Goal: Transaction & Acquisition: Download file/media

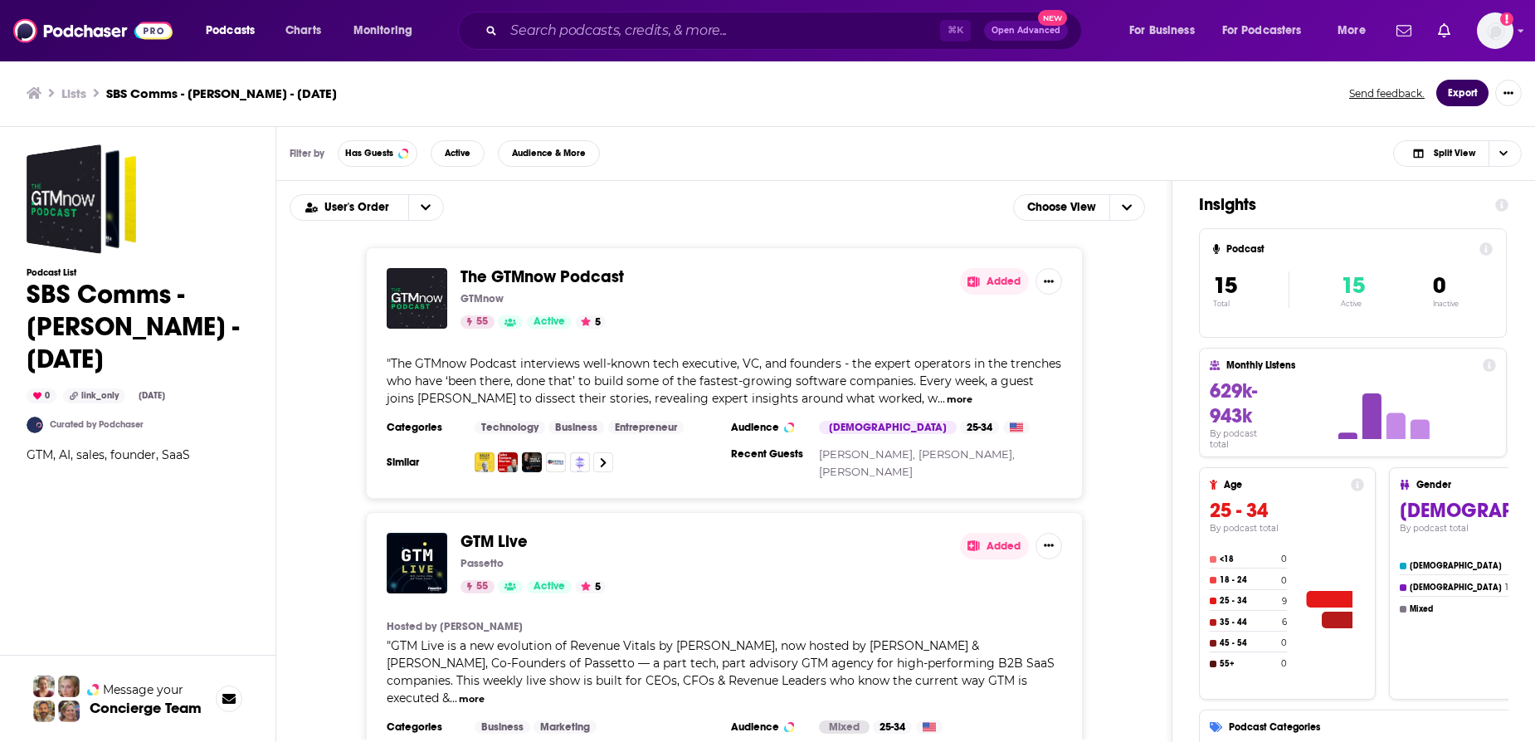
click at [1475, 99] on button "Export" at bounding box center [1462, 93] width 52 height 27
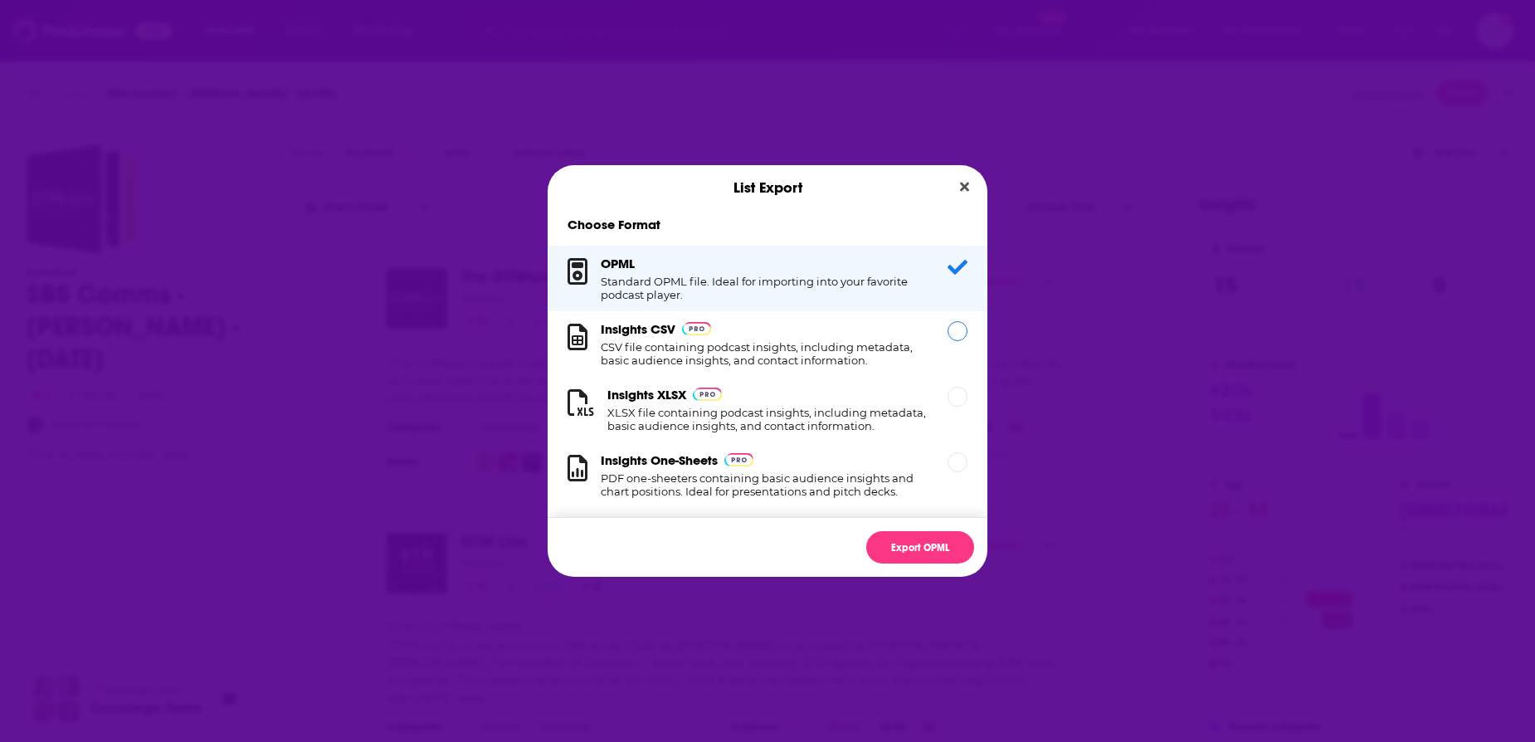
click at [749, 365] on h1 "CSV file containing podcast insights, including metadata, basic audience insigh…" at bounding box center [764, 353] width 327 height 27
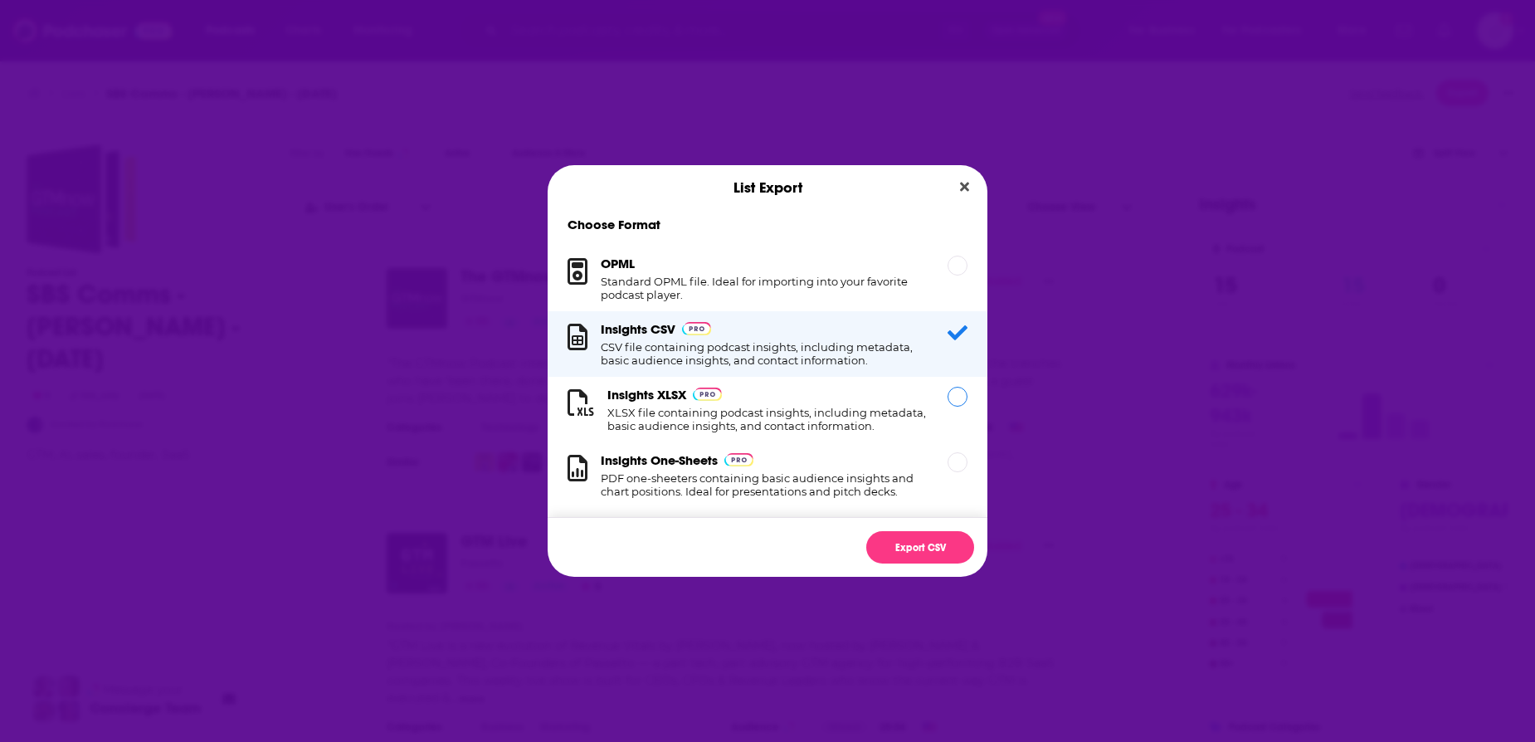
click at [763, 421] on h1 "XLSX file containing podcast insights, including metadata, basic audience insig…" at bounding box center [767, 419] width 320 height 27
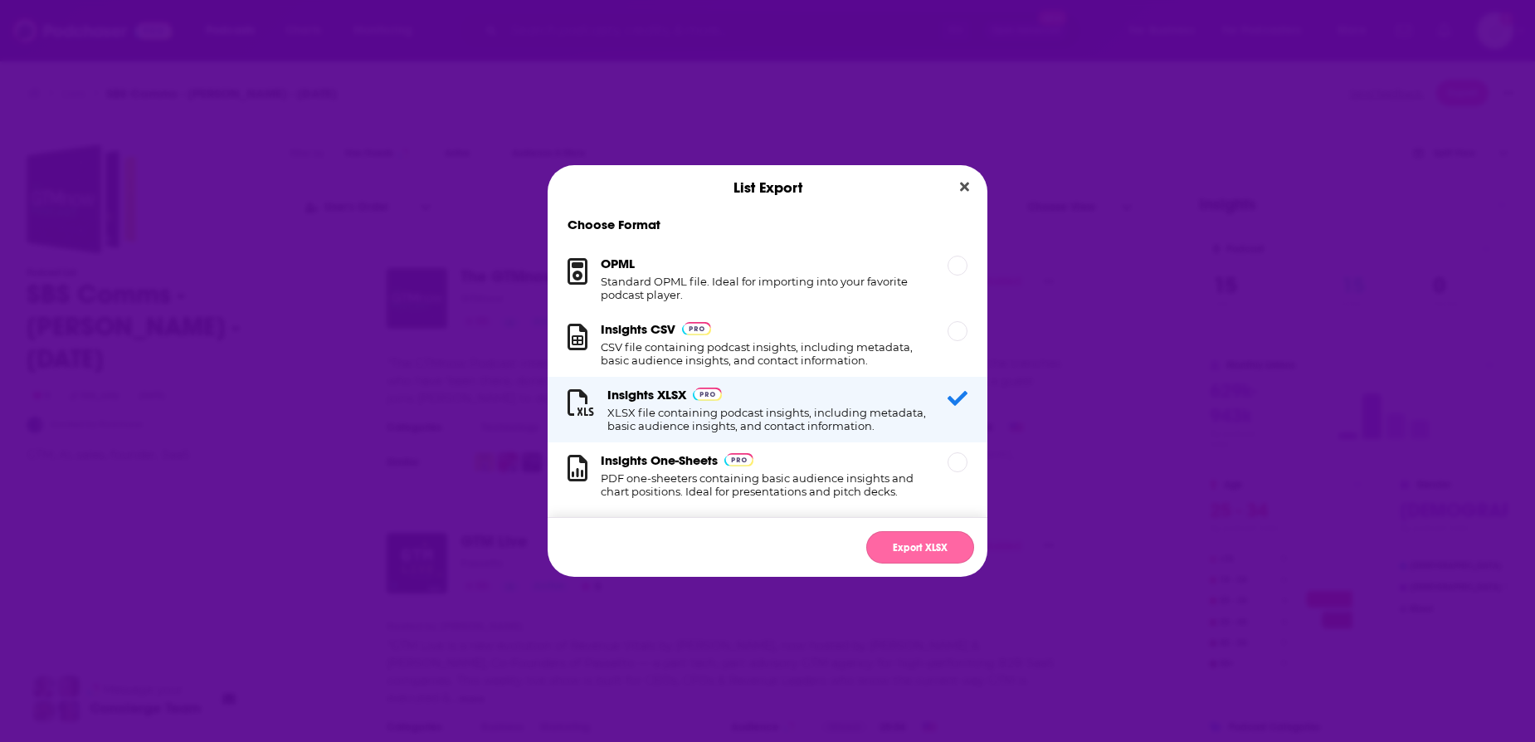
click at [903, 538] on button "Export XLSX" at bounding box center [920, 547] width 108 height 32
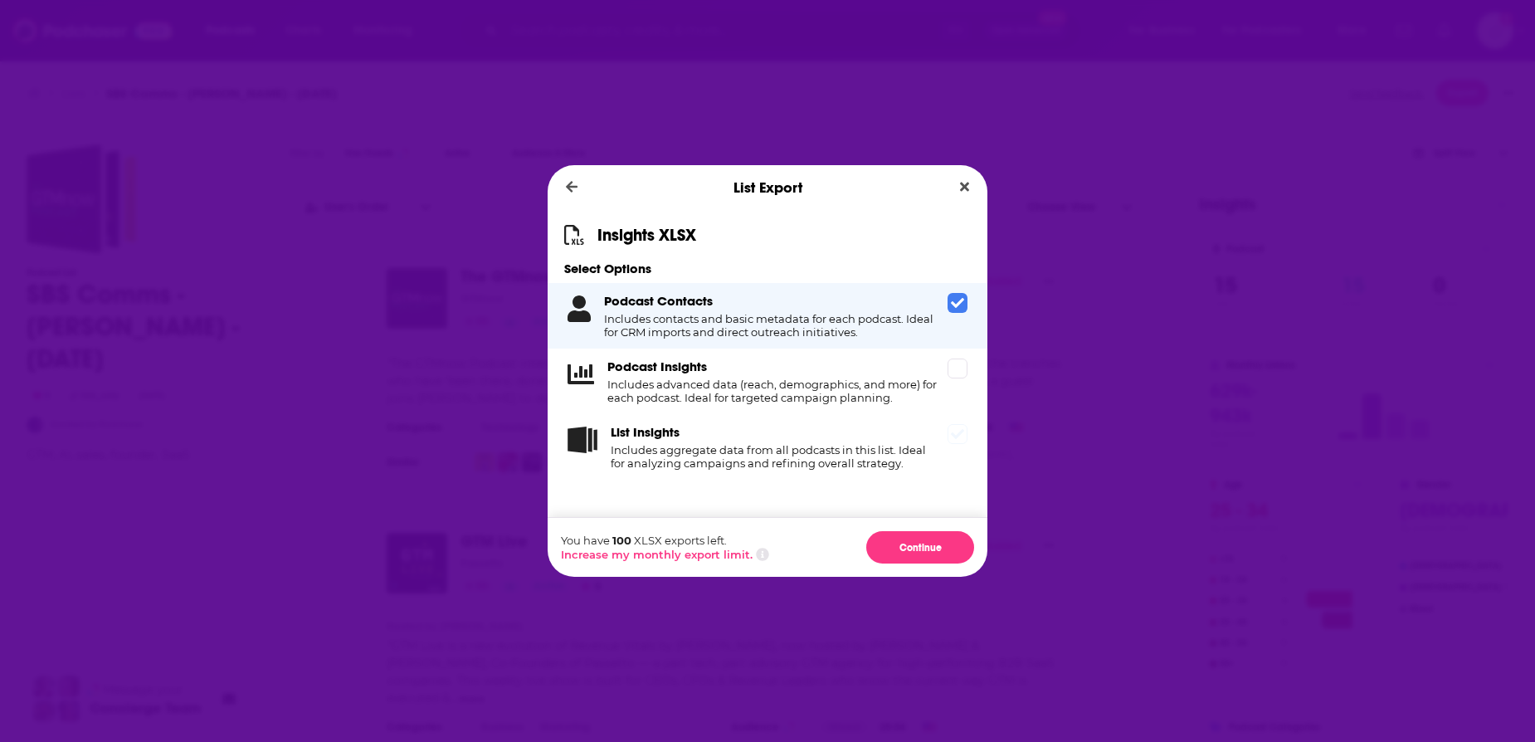
click at [953, 408] on div "Podcast Insights Includes advanced data (reach, demographics, and more) for eac…" at bounding box center [768, 382] width 440 height 66
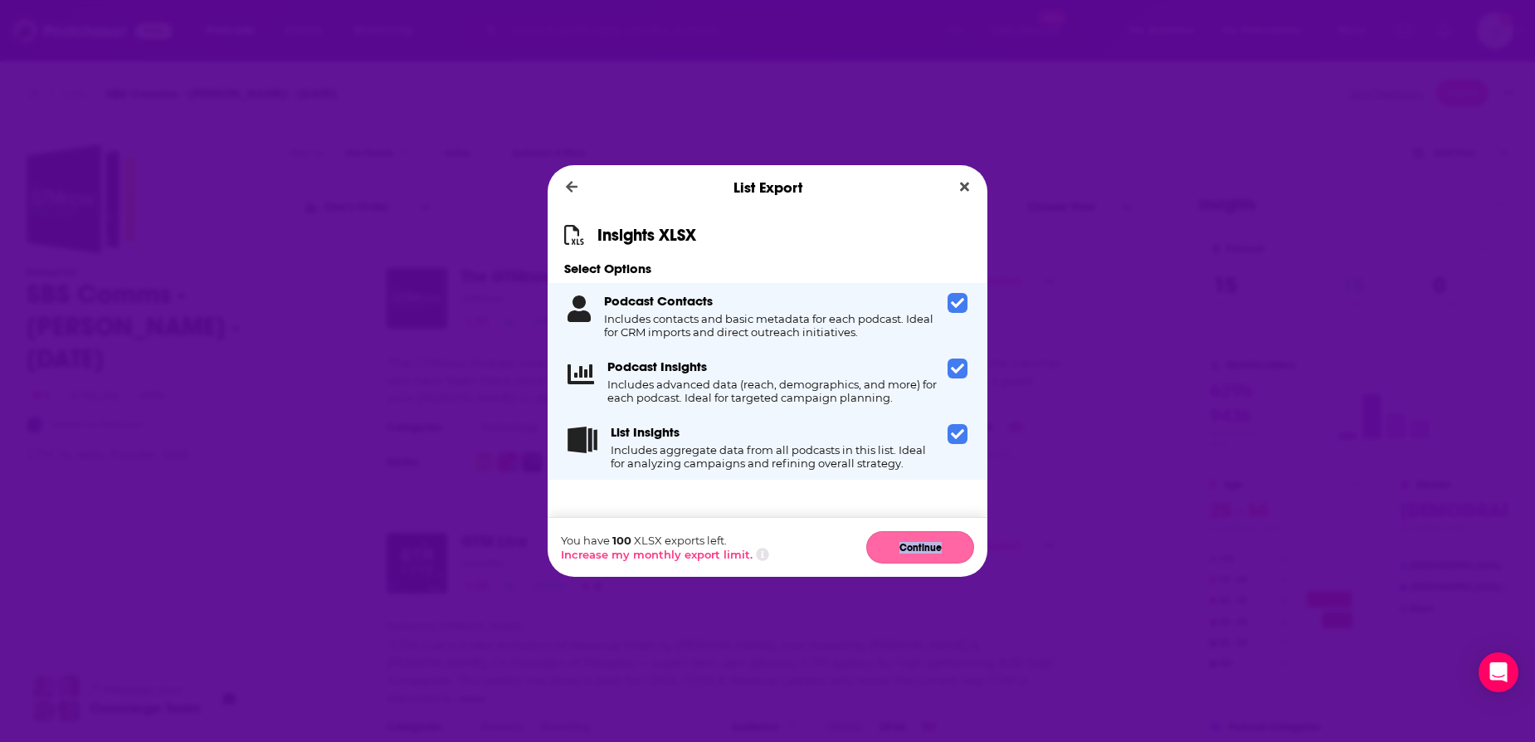
drag, startPoint x: 946, startPoint y: 565, endPoint x: 950, endPoint y: 535, distance: 30.2
click at [950, 535] on div "You have 100 XLSX exports left. Increase my monthly export limit. Continue" at bounding box center [768, 547] width 440 height 60
click at [934, 536] on button "Continue" at bounding box center [920, 547] width 108 height 32
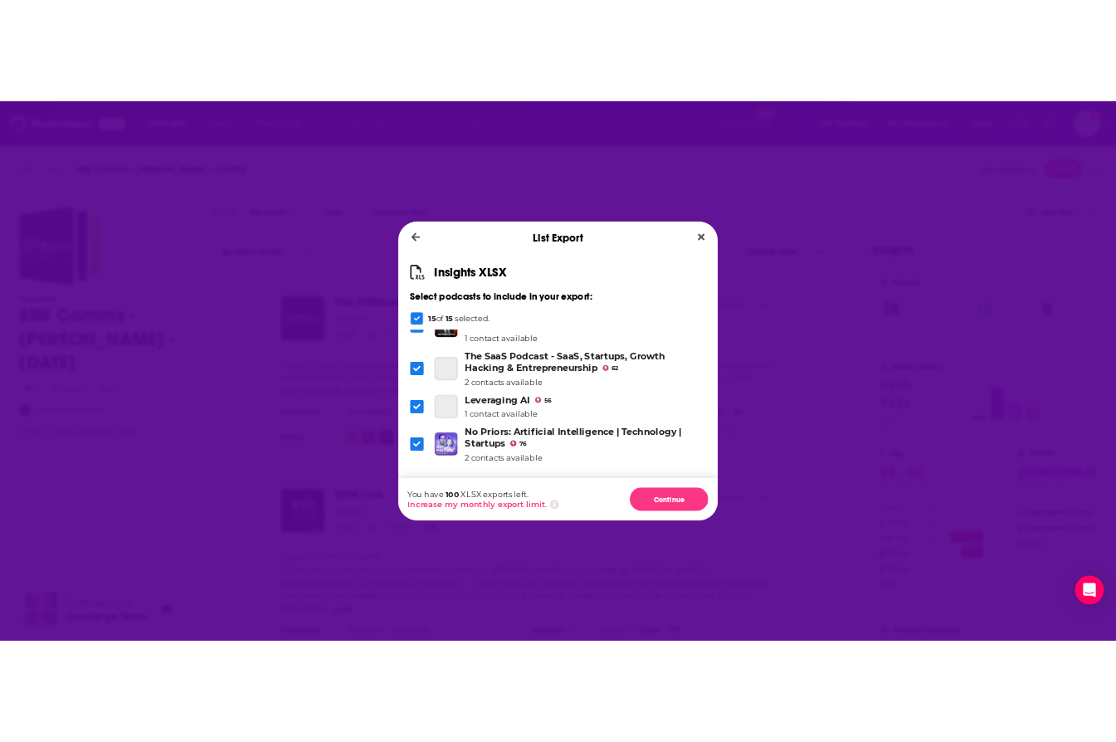
scroll to position [570, 0]
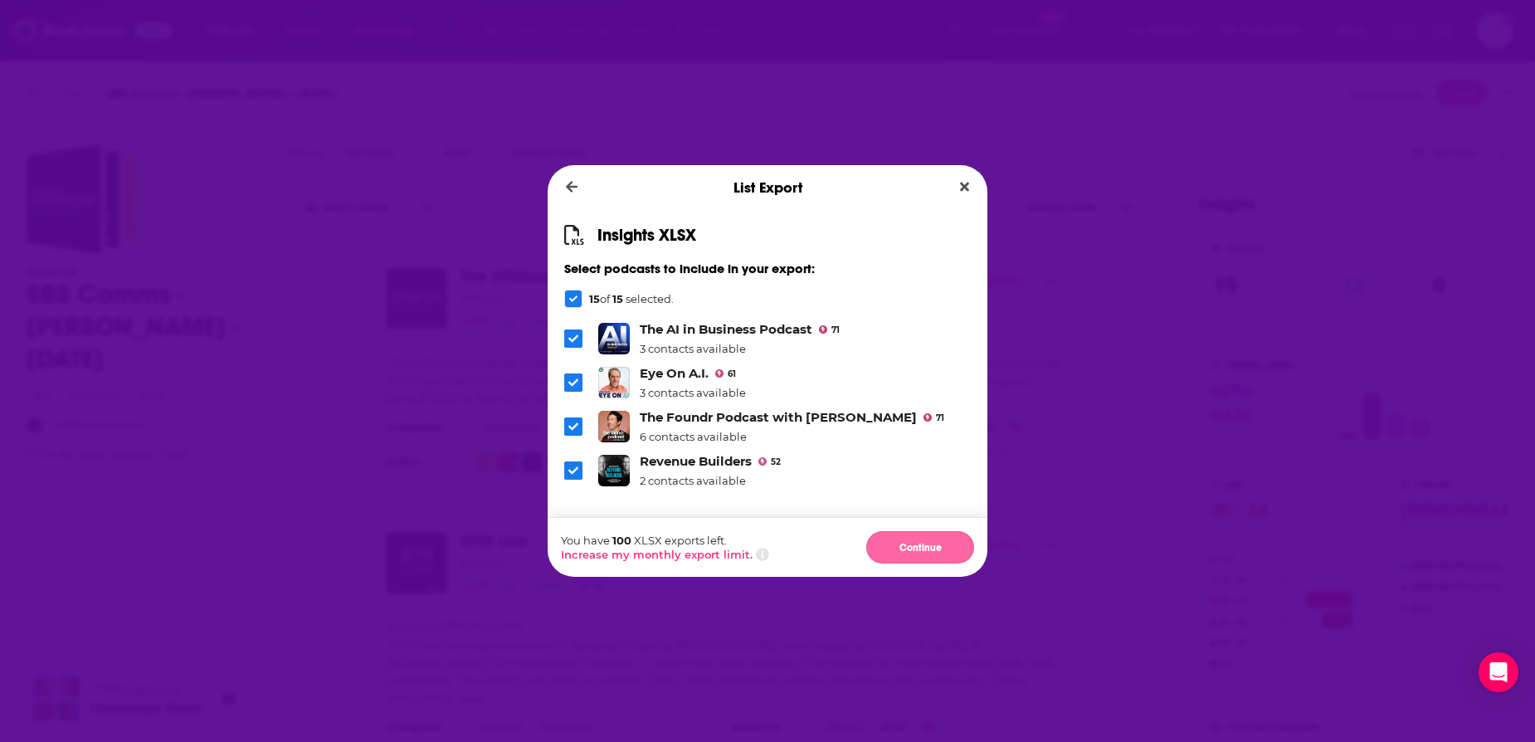
click at [931, 547] on button "Continue" at bounding box center [920, 547] width 108 height 32
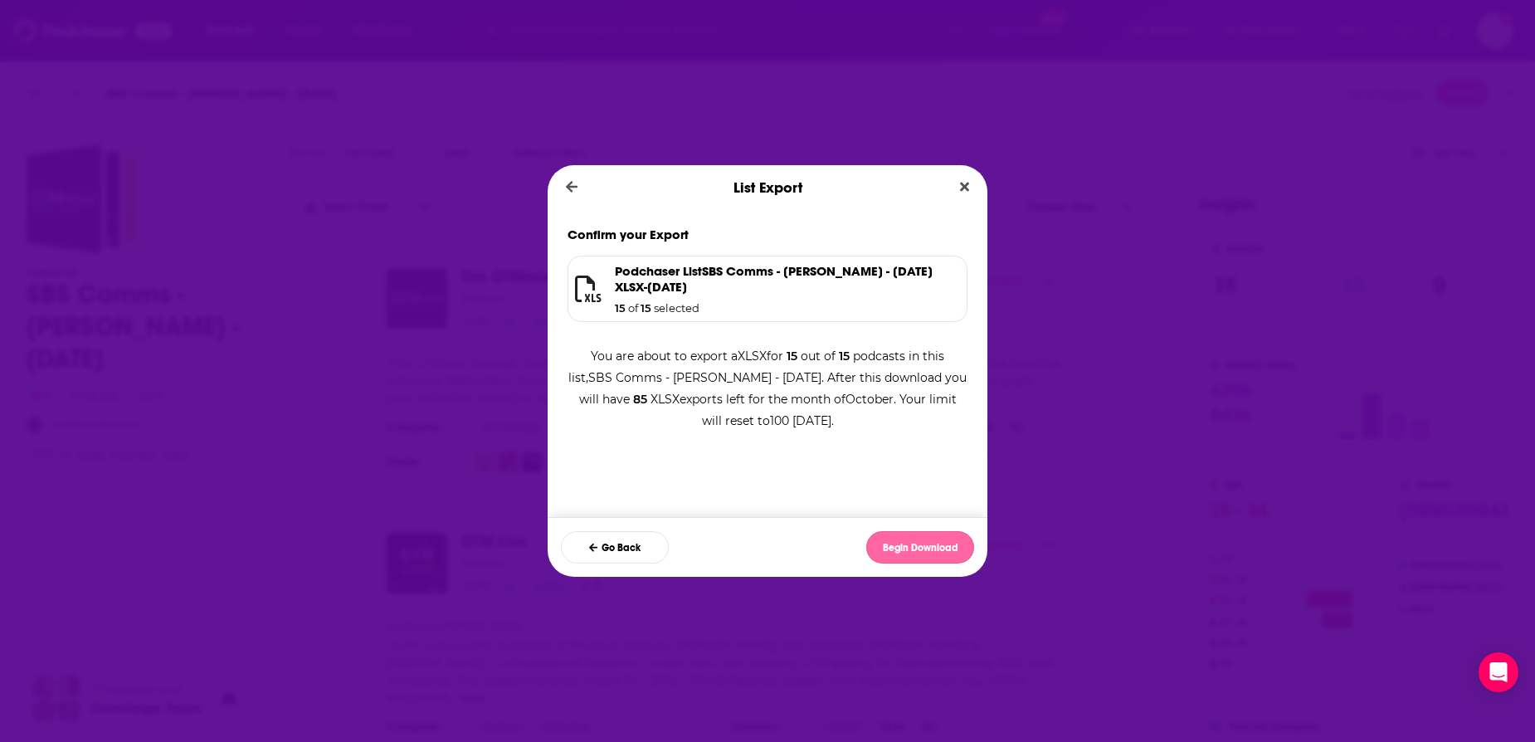
click at [945, 554] on button "Begin Download" at bounding box center [920, 547] width 108 height 32
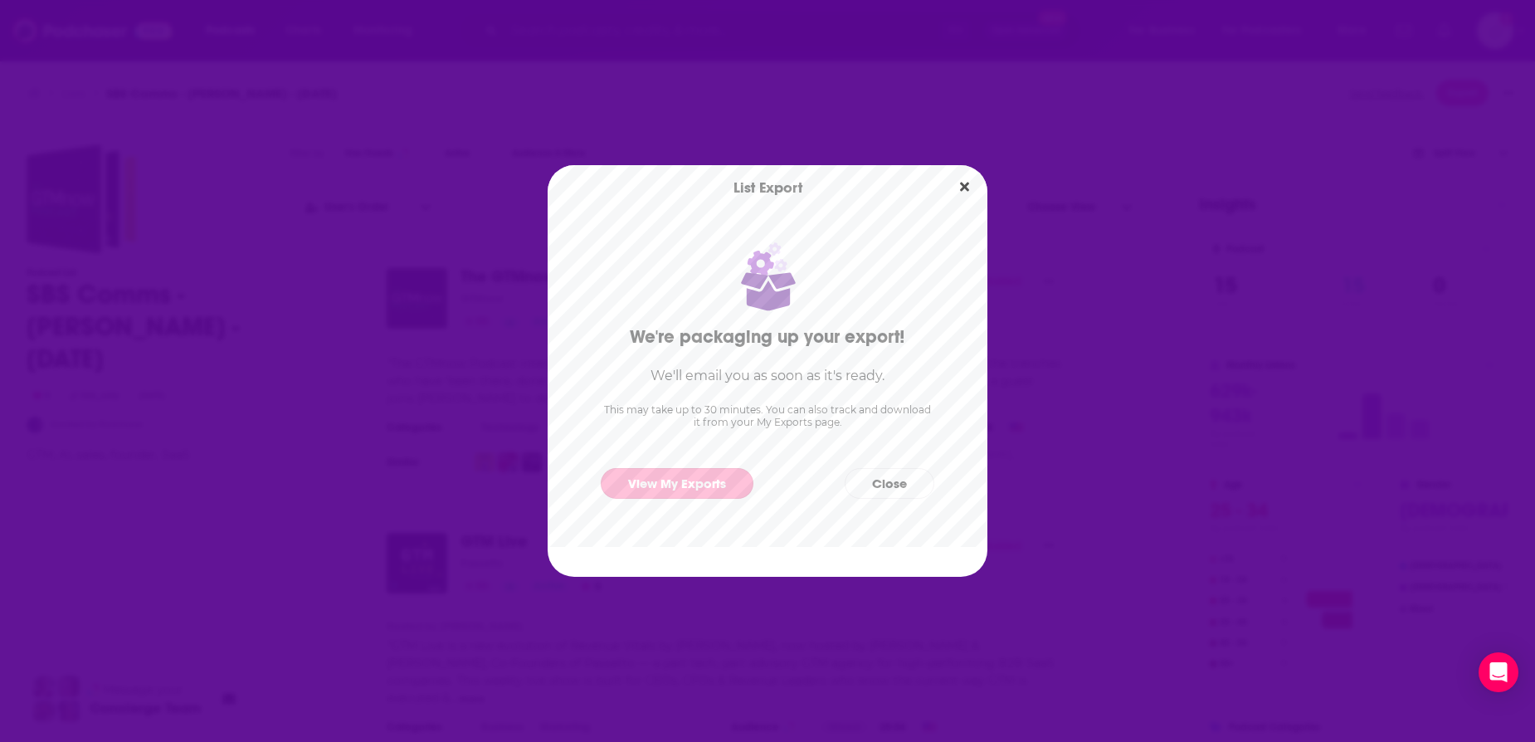
click at [671, 471] on link "View My Exports" at bounding box center [677, 483] width 153 height 31
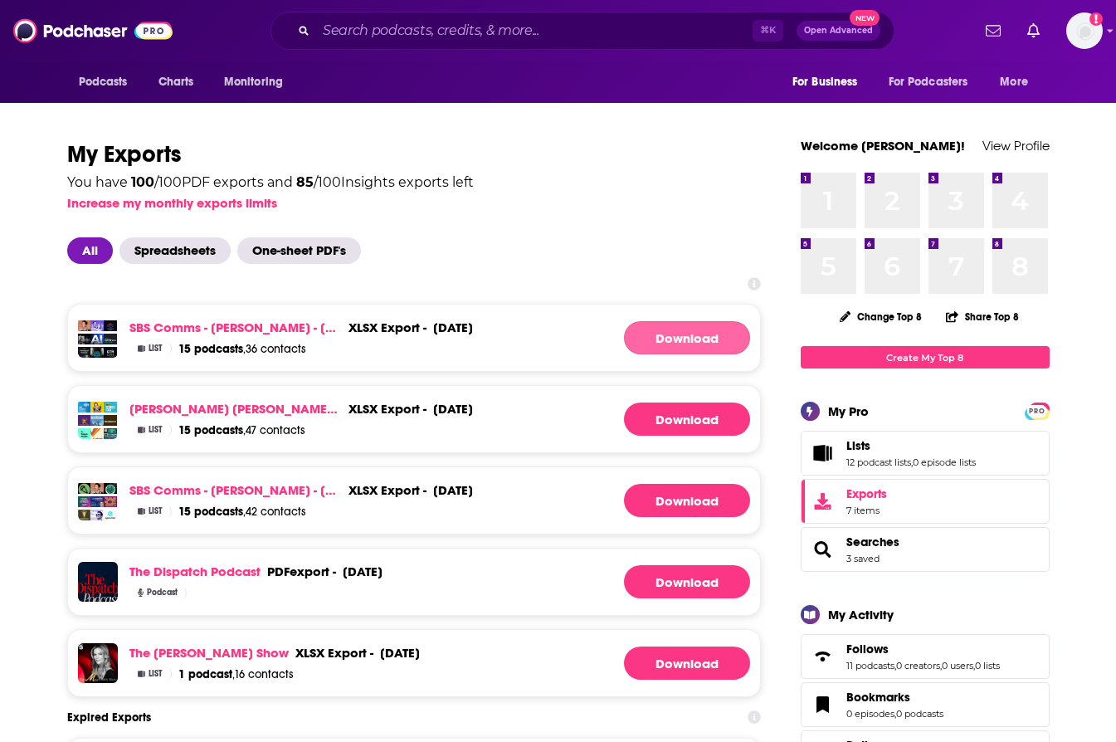
click at [705, 339] on link "Download" at bounding box center [687, 337] width 126 height 33
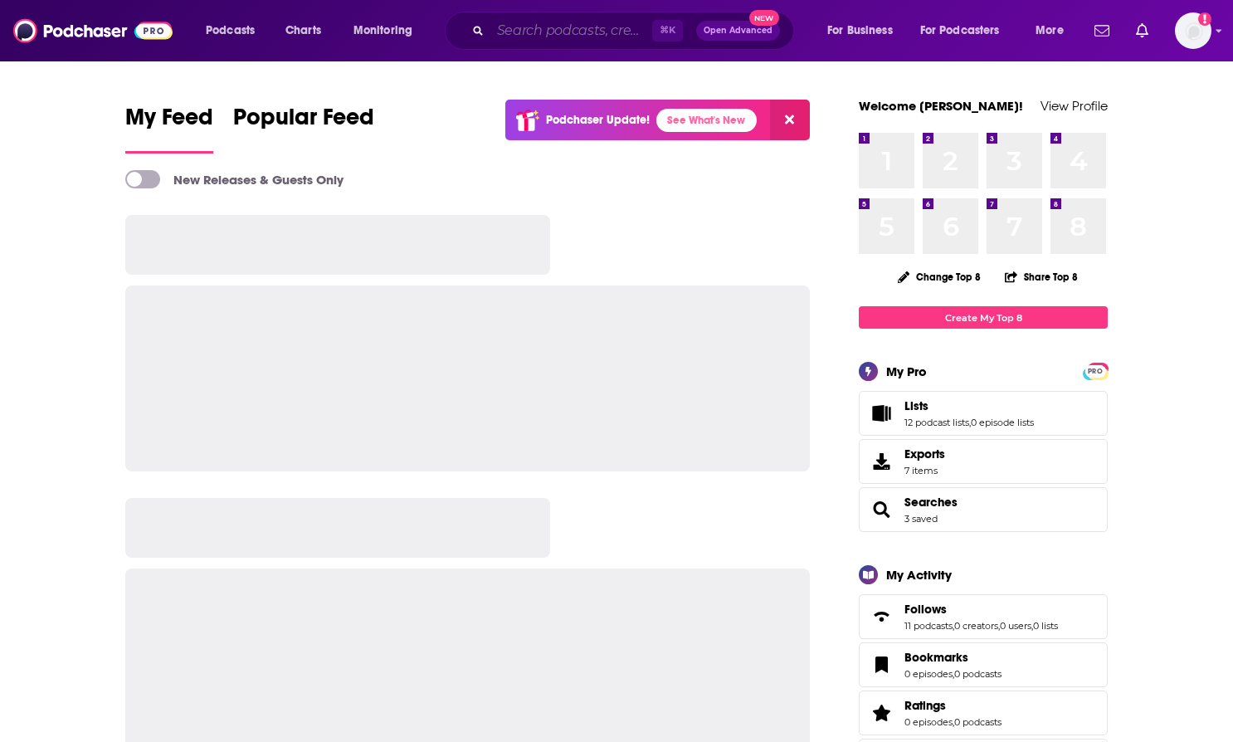
click at [606, 22] on input "Search podcasts, credits, & more..." at bounding box center [571, 30] width 162 height 27
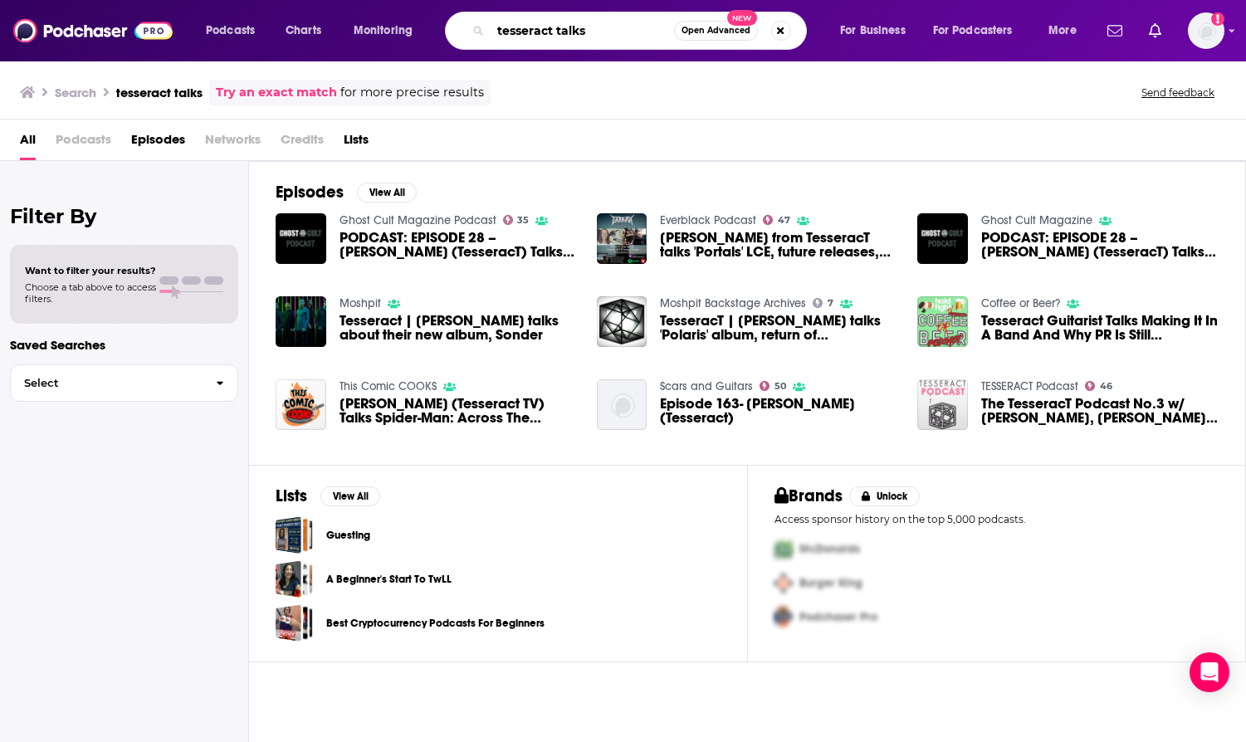
drag, startPoint x: 588, startPoint y: 35, endPoint x: 553, endPoint y: 36, distance: 35.7
click at [553, 36] on input "tesseract talks" at bounding box center [581, 30] width 183 height 27
type input "tesseract analytics"
